Goal: Communication & Community: Answer question/provide support

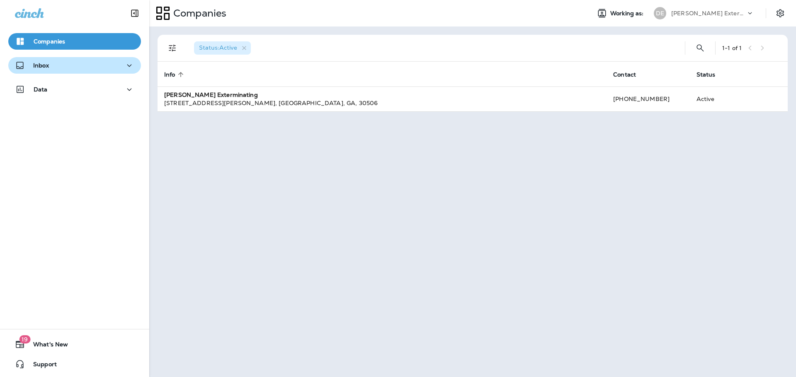
click at [127, 65] on icon "button" at bounding box center [129, 65] width 5 height 2
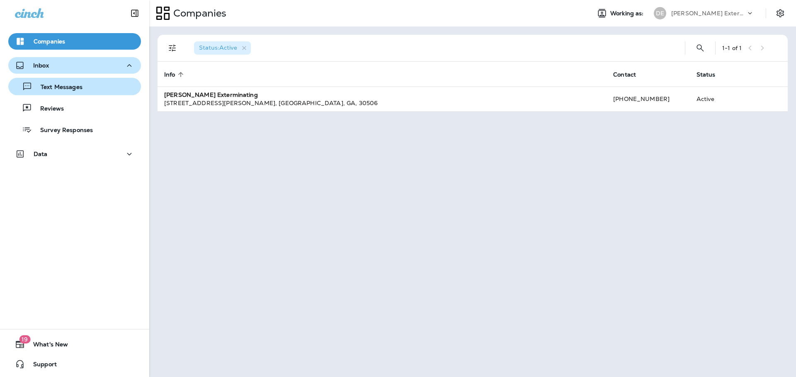
click at [127, 87] on div "Text Messages" at bounding box center [75, 86] width 126 height 12
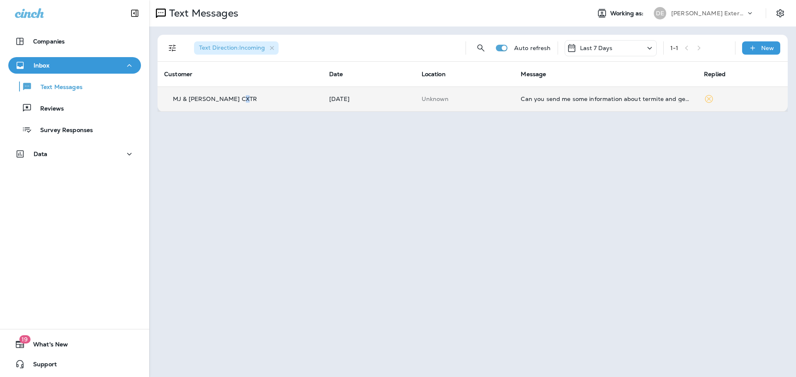
click at [235, 98] on p "MJ & [PERSON_NAME] CXTR" at bounding box center [215, 99] width 84 height 7
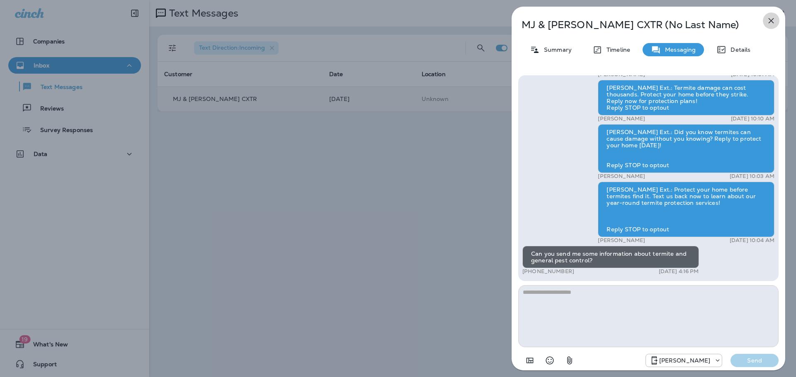
click at [771, 22] on icon "button" at bounding box center [771, 21] width 10 height 10
